Goal: Find contact information: Find contact information

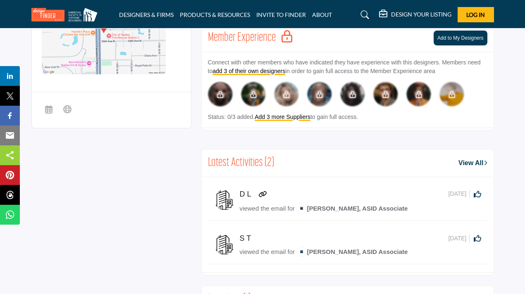
scroll to position [403, 0]
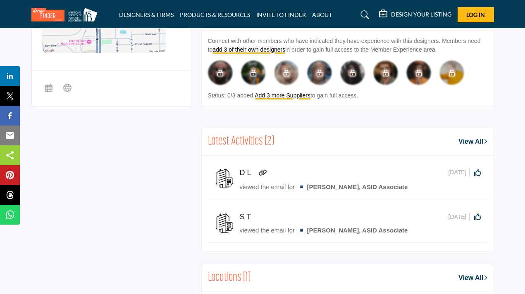
click at [339, 185] on span "[PERSON_NAME], ASID Associate" at bounding box center [351, 186] width 111 height 7
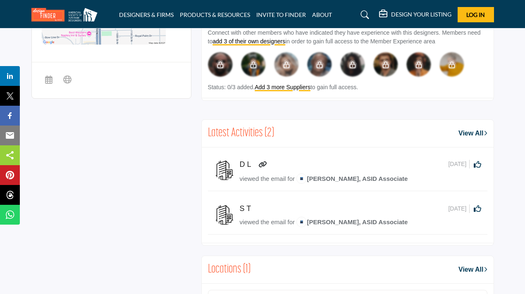
scroll to position [92, 0]
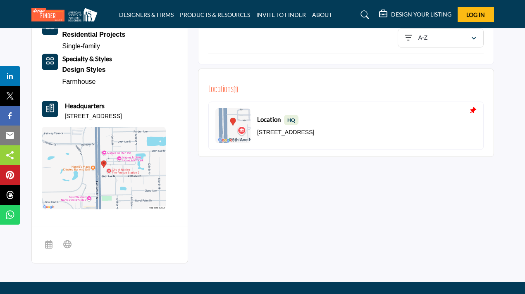
scroll to position [254, 0]
